Goal: Information Seeking & Learning: Learn about a topic

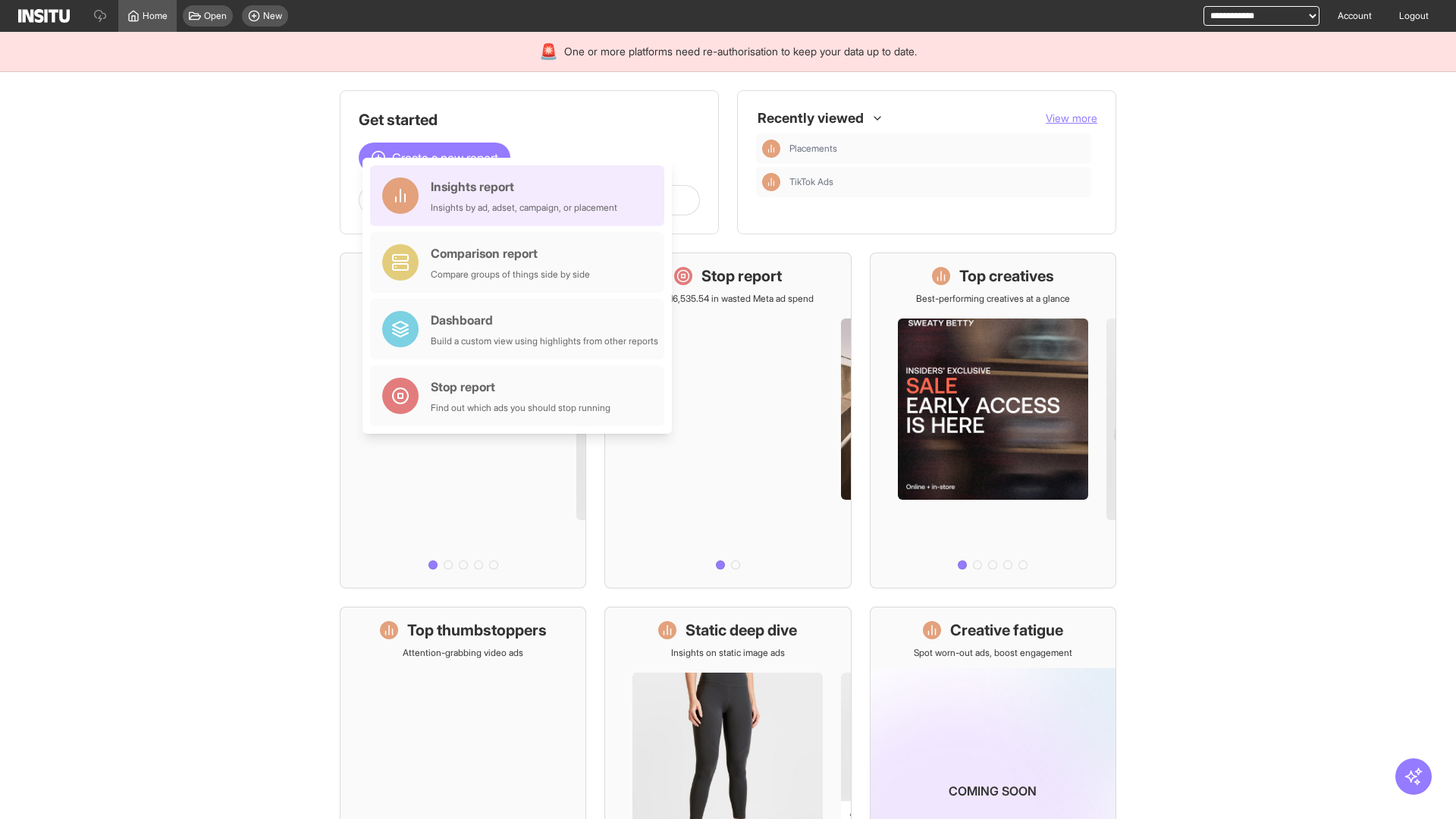
click at [521, 195] on div "Insights report Insights by ad, adset, campaign, or placement" at bounding box center [524, 195] width 186 height 36
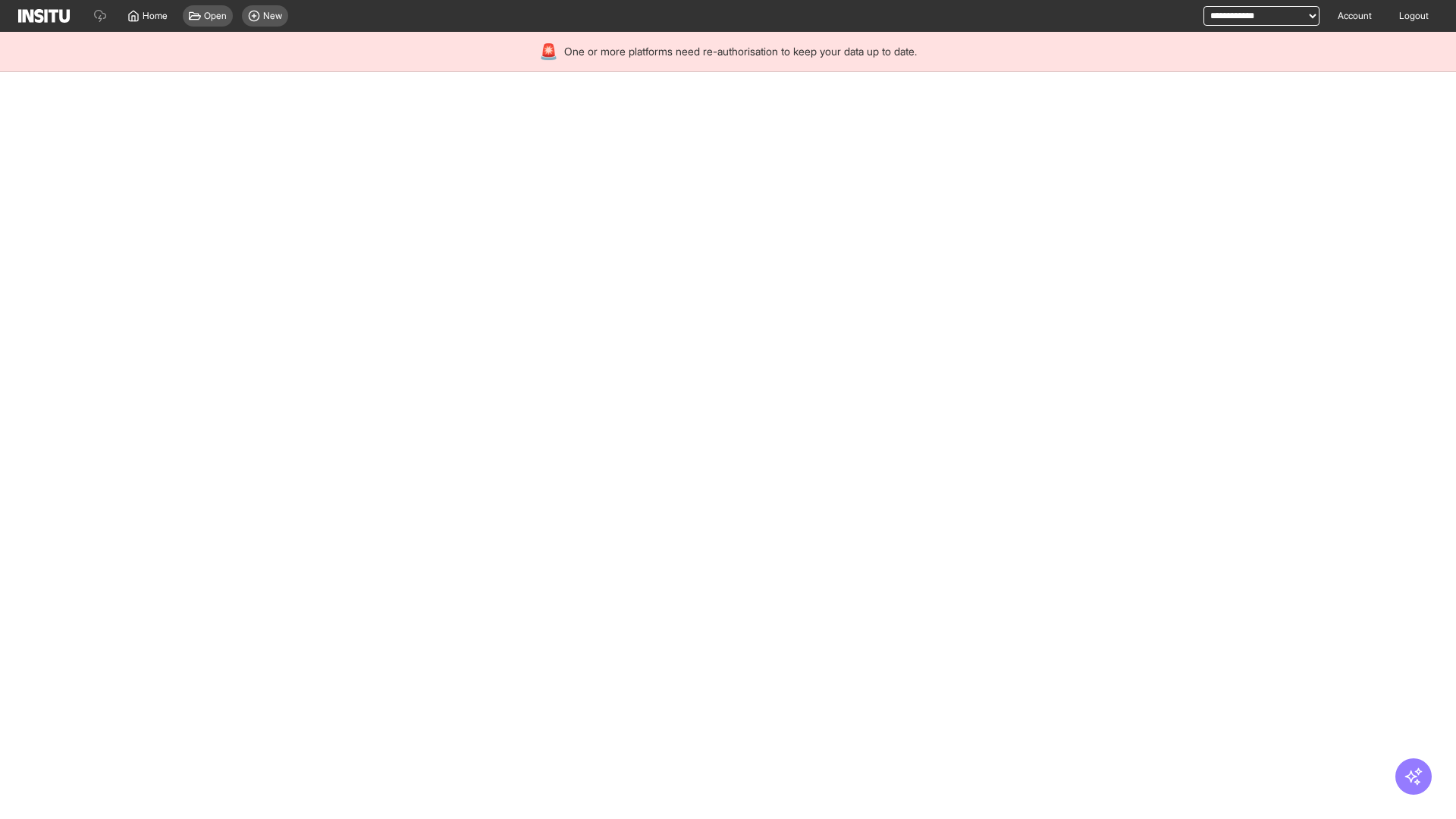
select select "**"
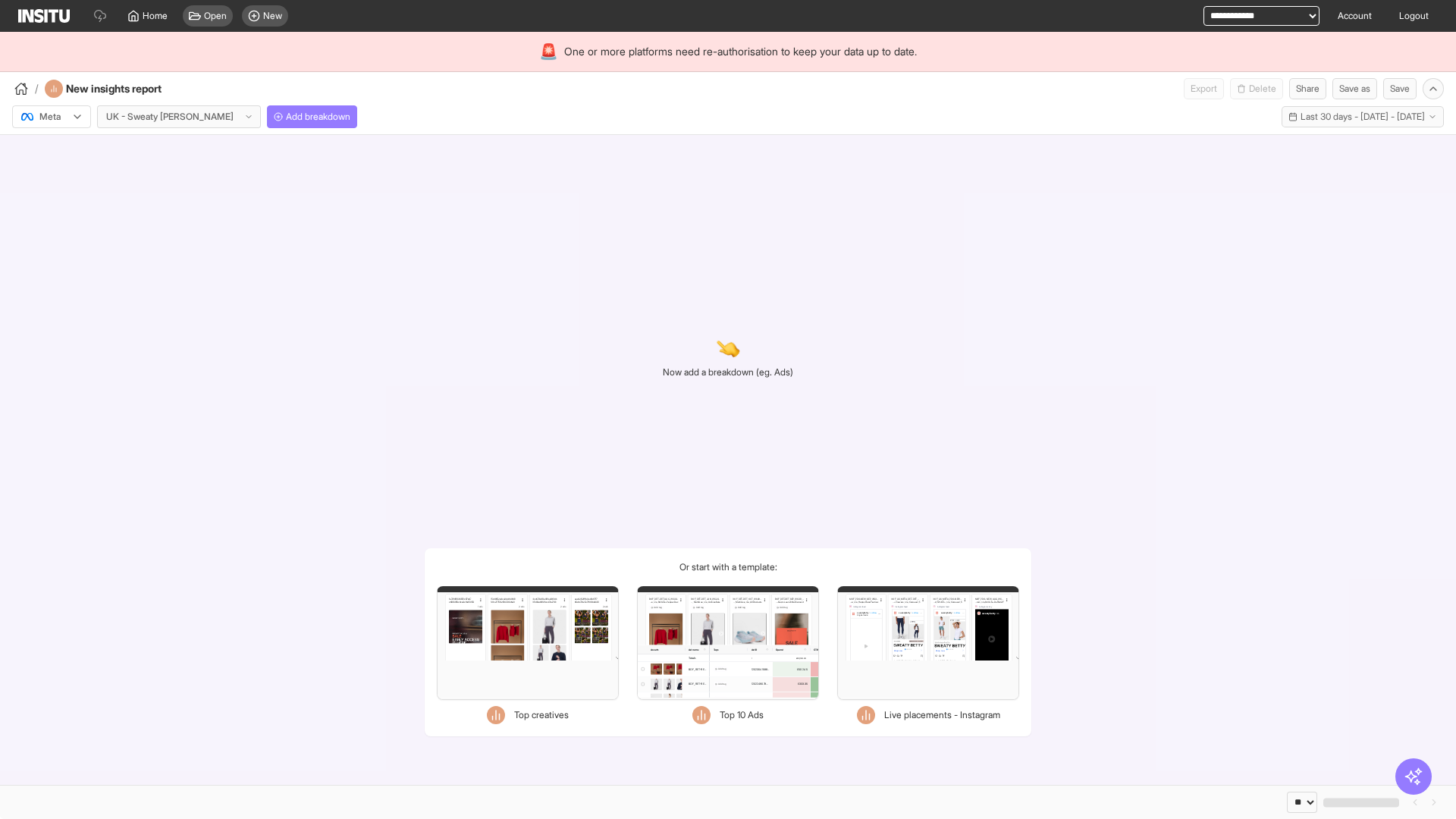
click at [52, 116] on div at bounding box center [41, 116] width 43 height 15
click at [51, 149] on span "Meta" at bounding box center [50, 149] width 21 height 14
click at [286, 116] on span "Add breakdown" at bounding box center [318, 116] width 65 height 12
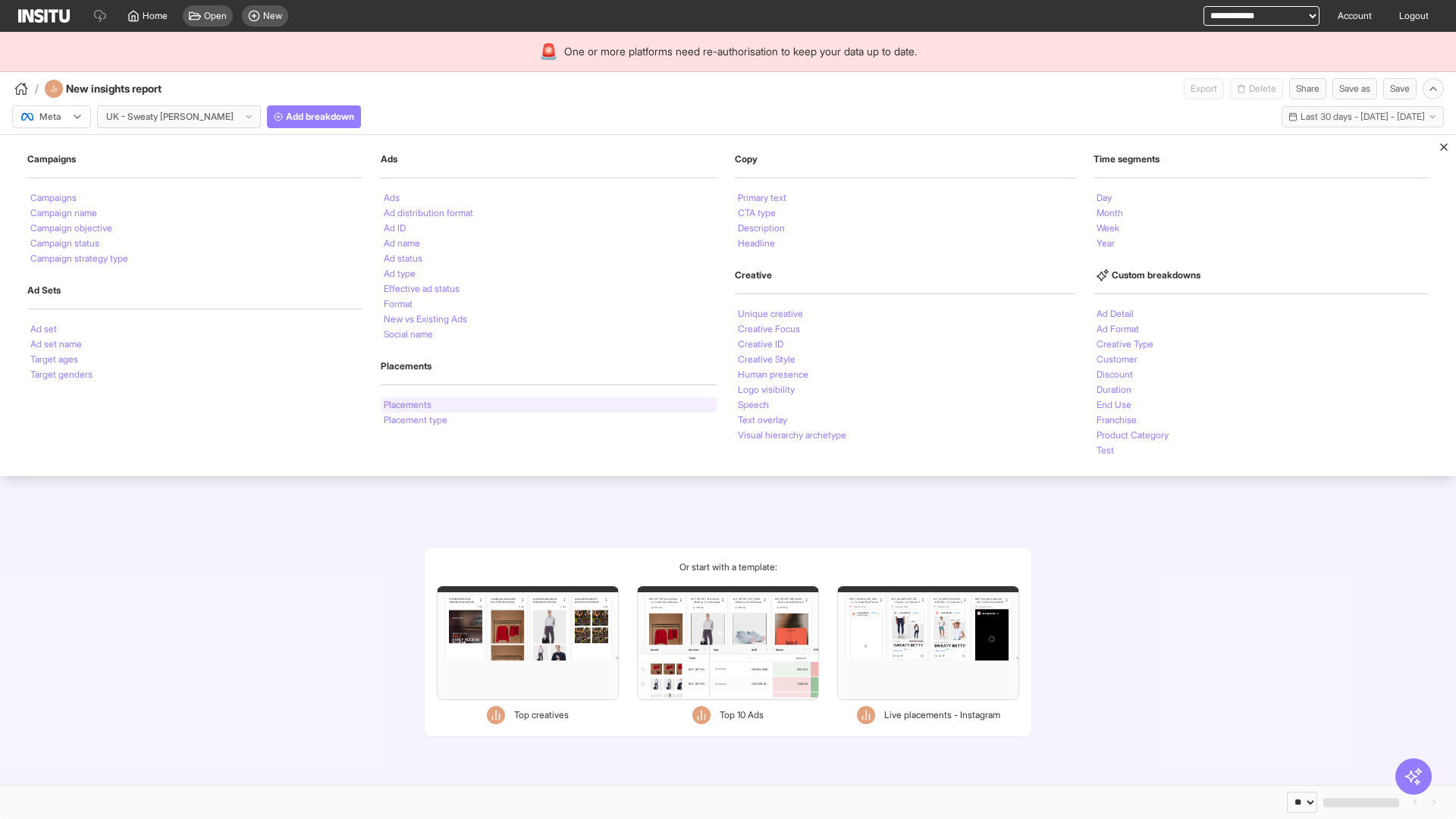
click at [407, 405] on li "Placements" at bounding box center [407, 405] width 48 height 9
